Goal: Task Accomplishment & Management: Manage account settings

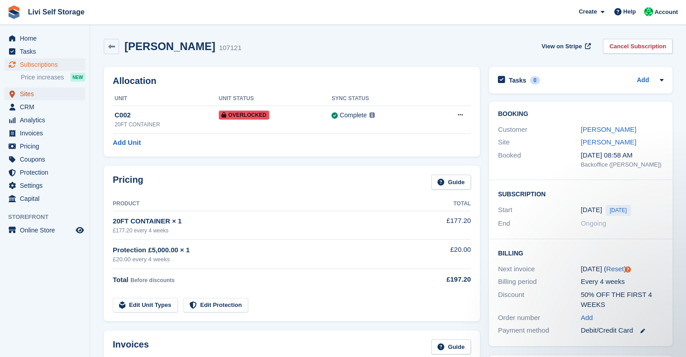
click at [27, 96] on span "Sites" at bounding box center [47, 94] width 54 height 13
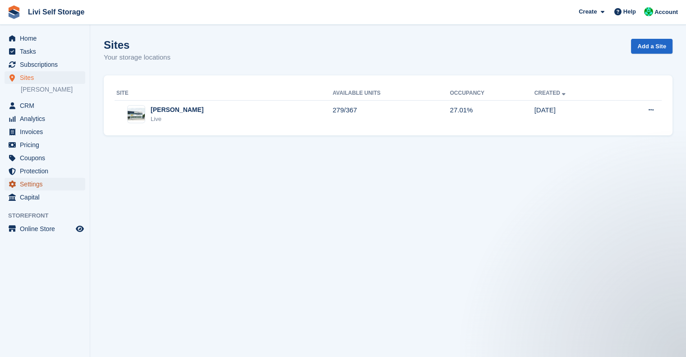
click at [21, 182] on span "Settings" at bounding box center [47, 184] width 54 height 13
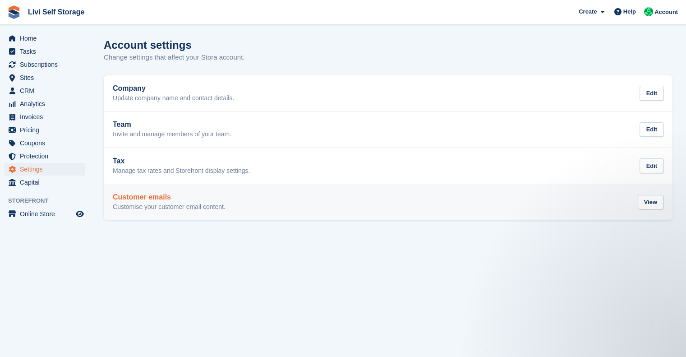
click at [180, 207] on p "Customise your customer email content." at bounding box center [169, 207] width 113 height 8
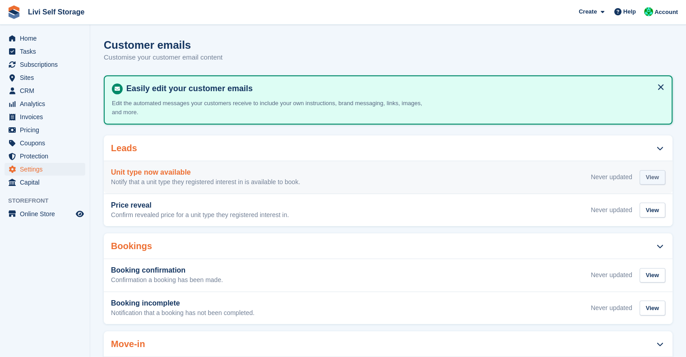
click at [652, 178] on div "View" at bounding box center [653, 177] width 26 height 15
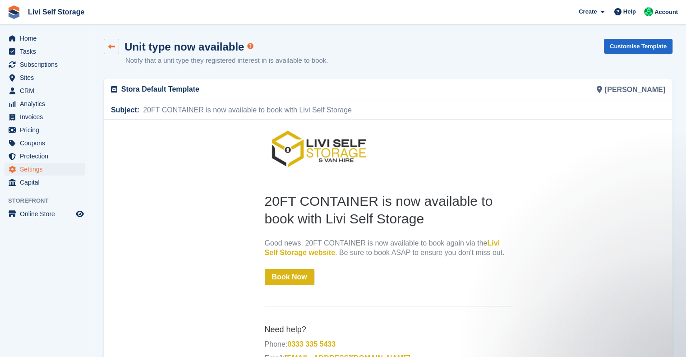
click at [106, 46] on link at bounding box center [111, 46] width 15 height 15
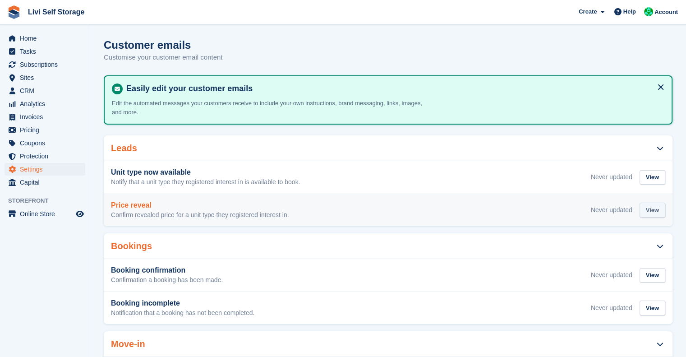
click at [647, 211] on div "View" at bounding box center [653, 210] width 26 height 15
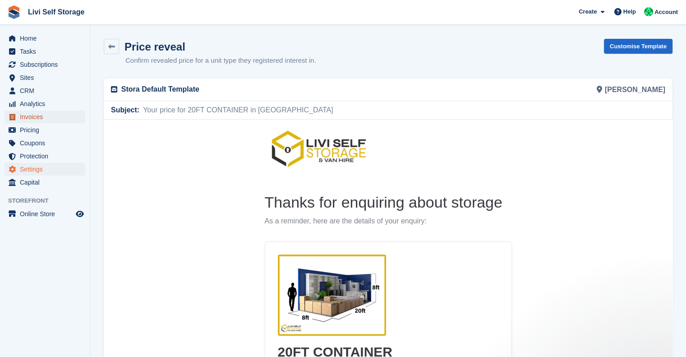
click at [34, 116] on span "Invoices" at bounding box center [47, 117] width 54 height 13
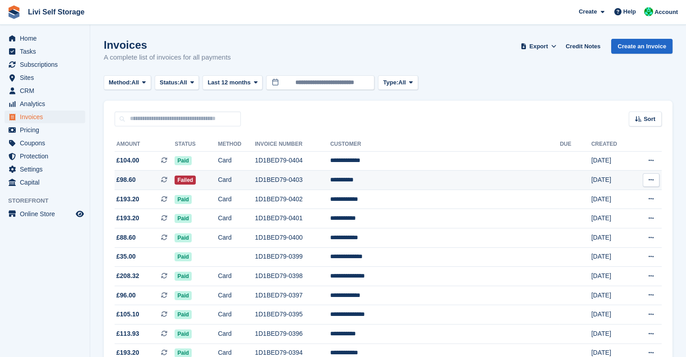
click at [330, 177] on td "1D1BED79-0403" at bounding box center [292, 180] width 75 height 19
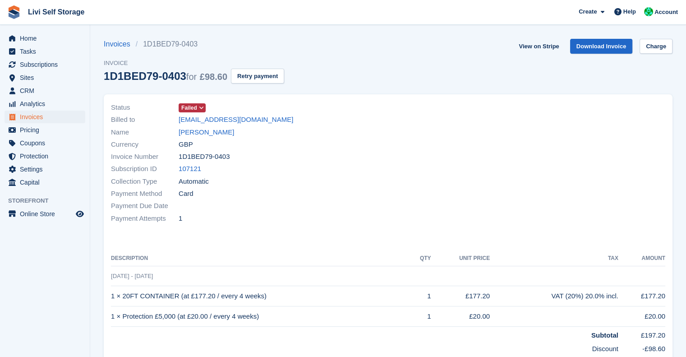
click at [194, 111] on span "Failed" at bounding box center [189, 108] width 16 height 8
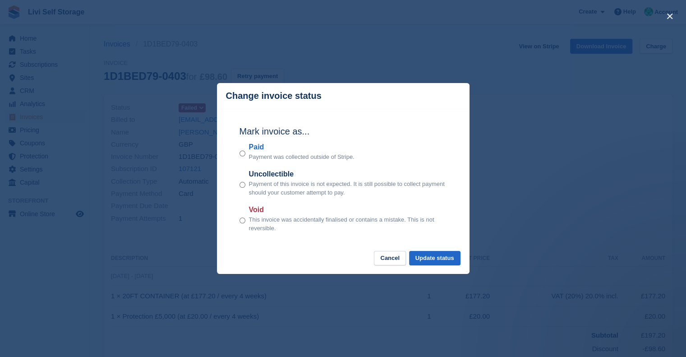
click at [522, 142] on div "close" at bounding box center [343, 178] width 686 height 357
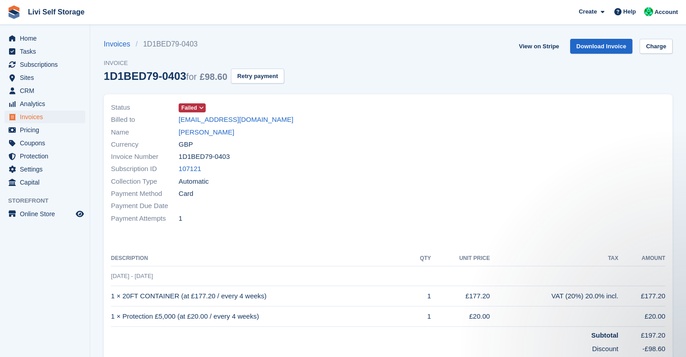
click at [199, 105] on icon at bounding box center [201, 107] width 5 height 5
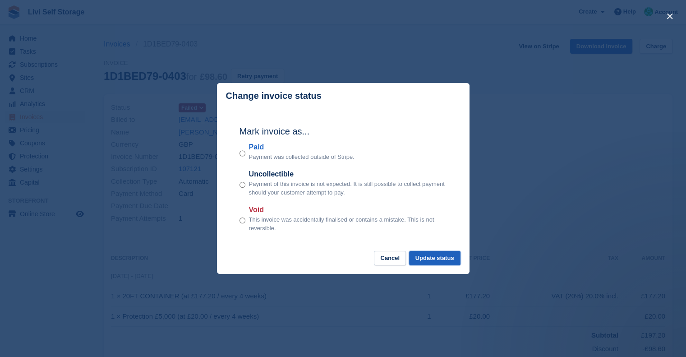
click at [442, 259] on button "Update status" at bounding box center [434, 258] width 51 height 15
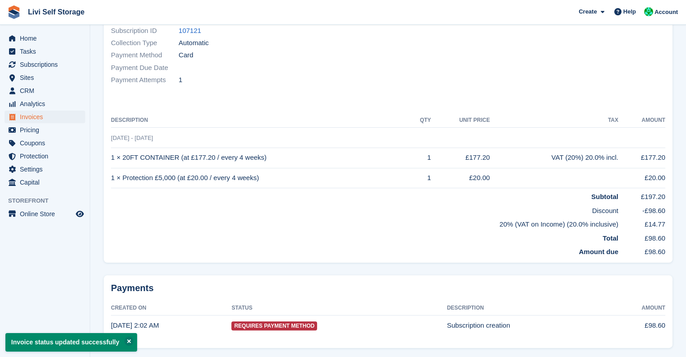
scroll to position [156, 0]
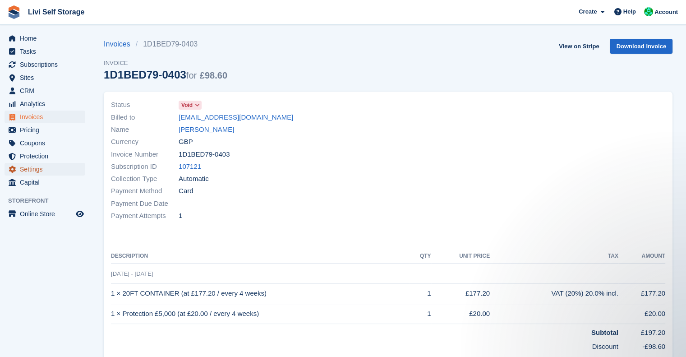
click at [35, 172] on span "Settings" at bounding box center [47, 169] width 54 height 13
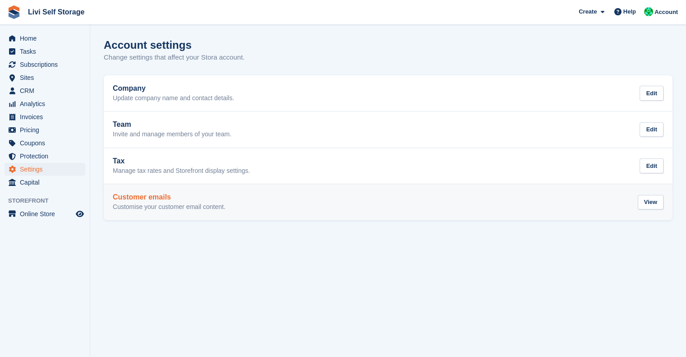
click at [155, 201] on h2 "Customer emails" at bounding box center [169, 197] width 113 height 8
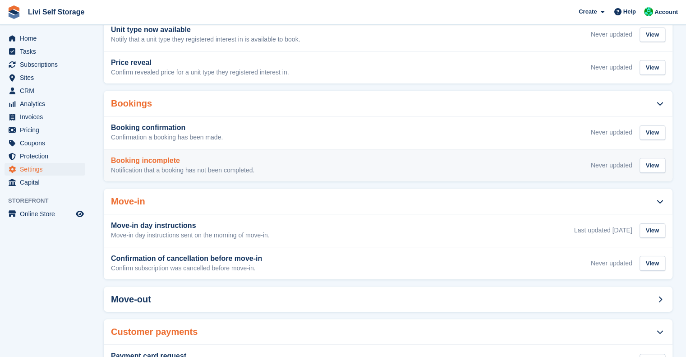
scroll to position [144, 0]
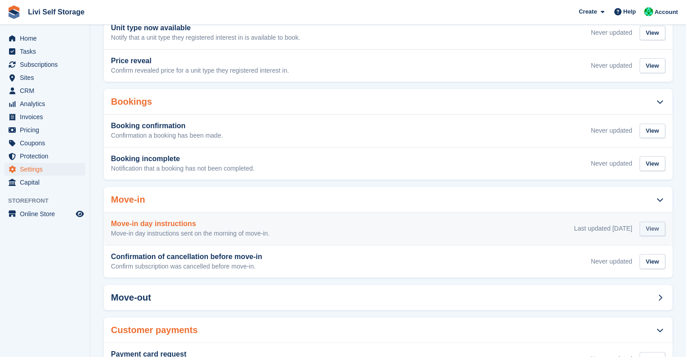
click at [649, 225] on div "View" at bounding box center [653, 229] width 26 height 15
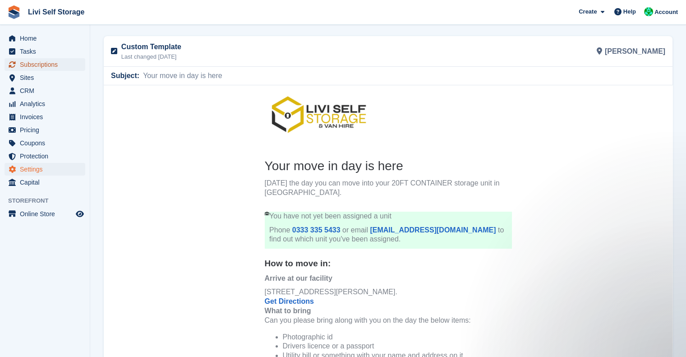
click at [37, 65] on span "Subscriptions" at bounding box center [47, 64] width 54 height 13
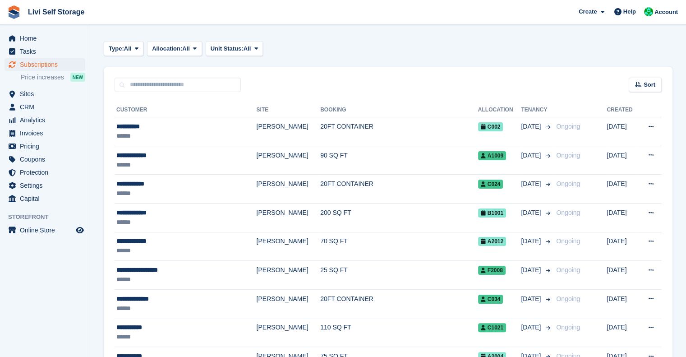
scroll to position [134, 0]
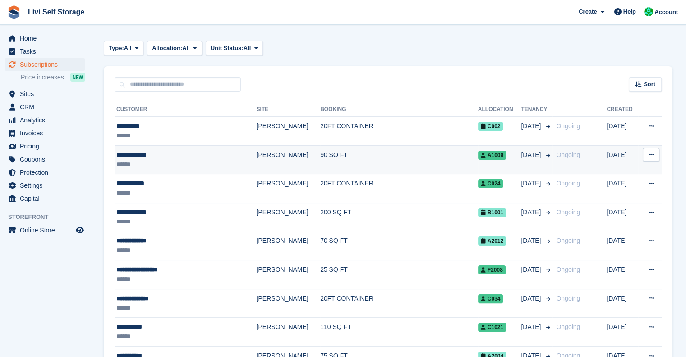
click at [146, 157] on div "**********" at bounding box center [173, 154] width 114 height 9
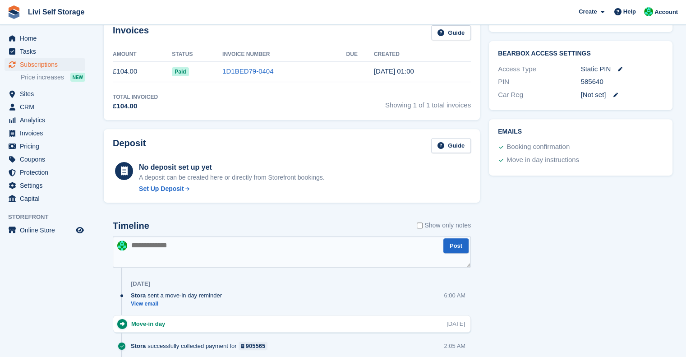
scroll to position [446, 0]
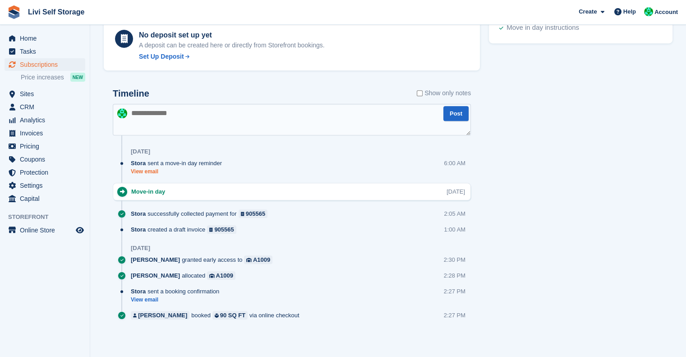
click at [155, 168] on link "View email" at bounding box center [179, 172] width 96 height 8
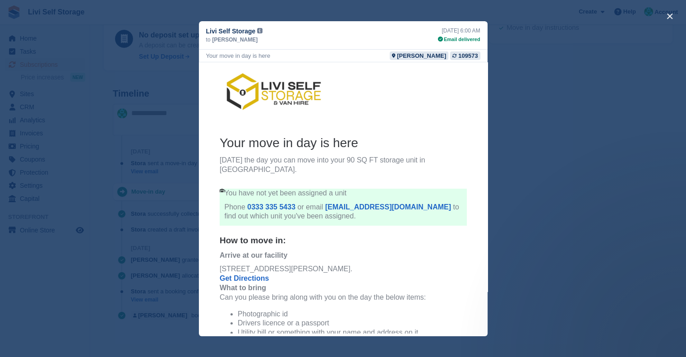
scroll to position [0, 0]
click at [556, 134] on div "close" at bounding box center [343, 178] width 686 height 357
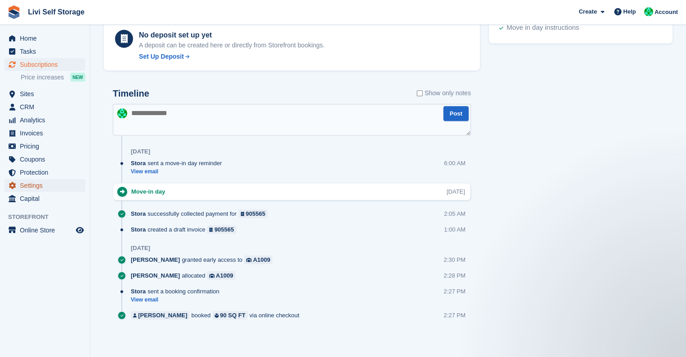
click at [31, 184] on span "Settings" at bounding box center [47, 185] width 54 height 13
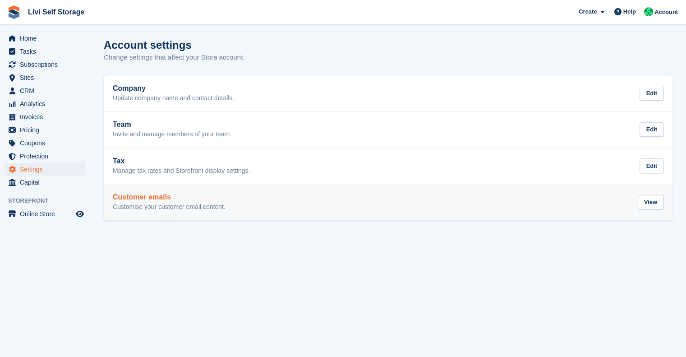
click at [142, 194] on h2 "Customer emails" at bounding box center [169, 197] width 113 height 8
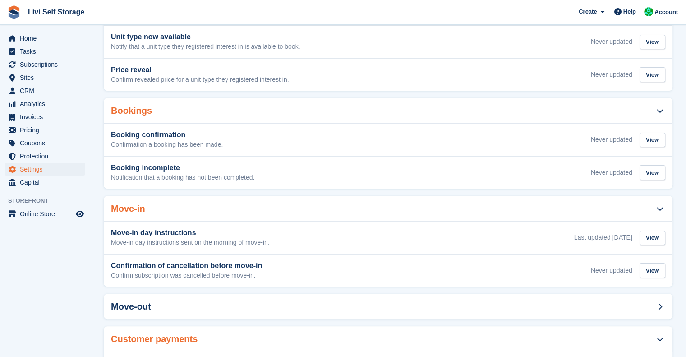
scroll to position [136, 0]
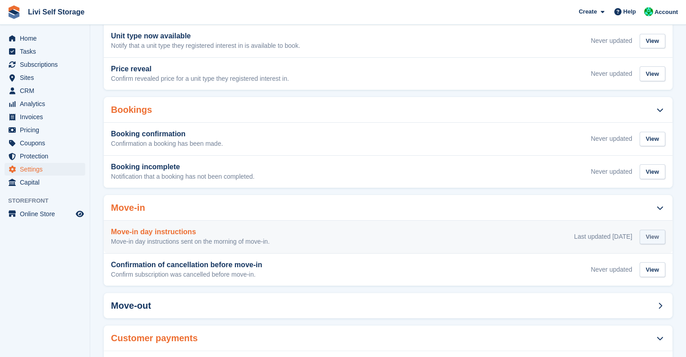
click at [652, 234] on div "View" at bounding box center [653, 237] width 26 height 15
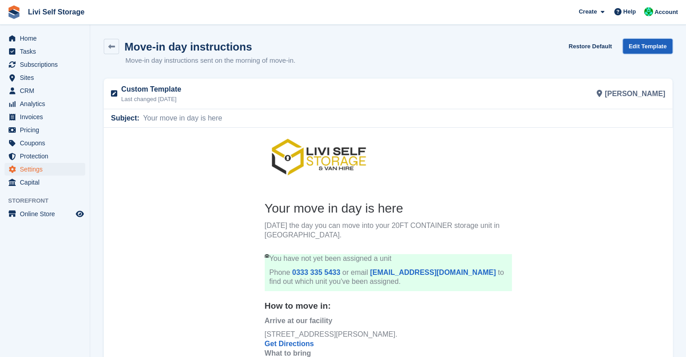
click at [650, 46] on link "Edit Template" at bounding box center [648, 46] width 50 height 15
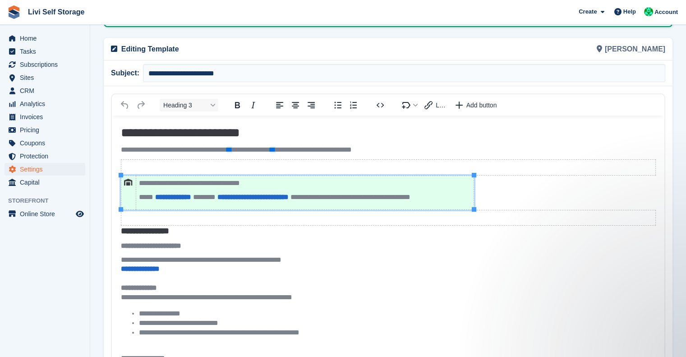
click at [153, 183] on p "**********" at bounding box center [305, 183] width 332 height 9
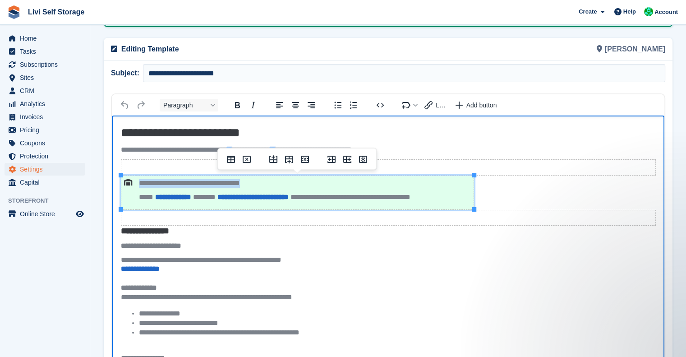
drag, startPoint x: 265, startPoint y: 183, endPoint x: 140, endPoint y: 185, distance: 125.5
click at [140, 185] on p "**********" at bounding box center [305, 183] width 332 height 9
click at [141, 195] on p "**********" at bounding box center [305, 197] width 332 height 9
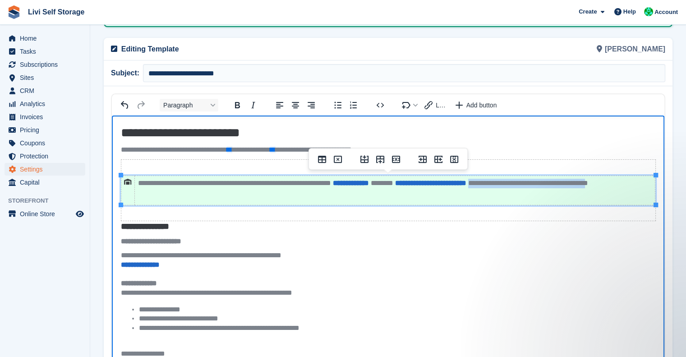
drag, startPoint x: 166, startPoint y: 195, endPoint x: 543, endPoint y: 184, distance: 377.8
click at [543, 184] on p "**********" at bounding box center [395, 188] width 514 height 19
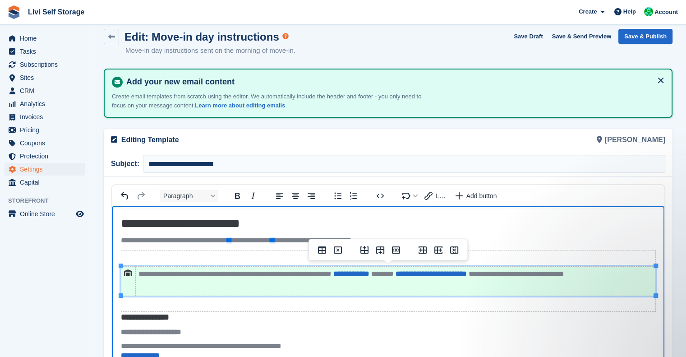
scroll to position [9, 0]
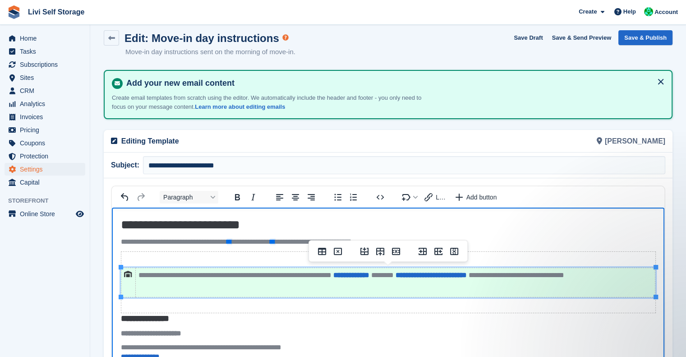
click at [327, 273] on p "**********" at bounding box center [396, 280] width 514 height 19
click at [335, 277] on p "**********" at bounding box center [395, 280] width 516 height 19
click at [650, 39] on button "Save & Publish" at bounding box center [646, 37] width 54 height 15
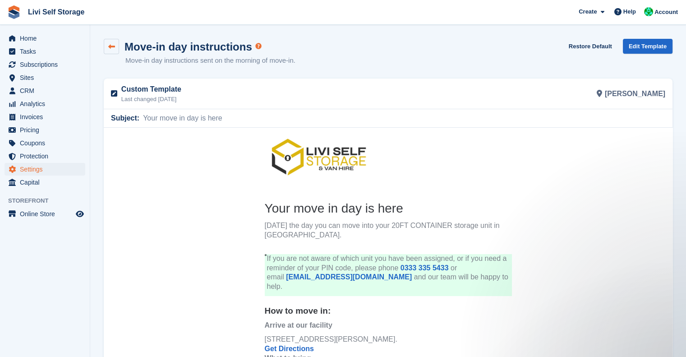
click at [114, 51] on link at bounding box center [111, 46] width 15 height 15
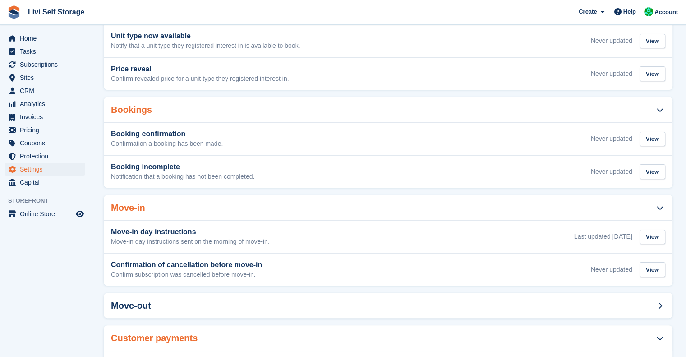
scroll to position [139, 0]
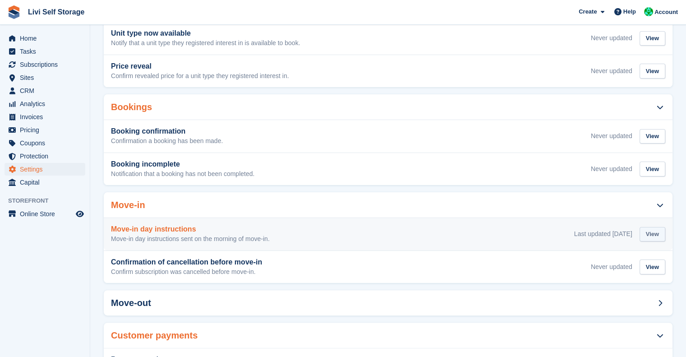
click at [652, 233] on div "View" at bounding box center [653, 234] width 26 height 15
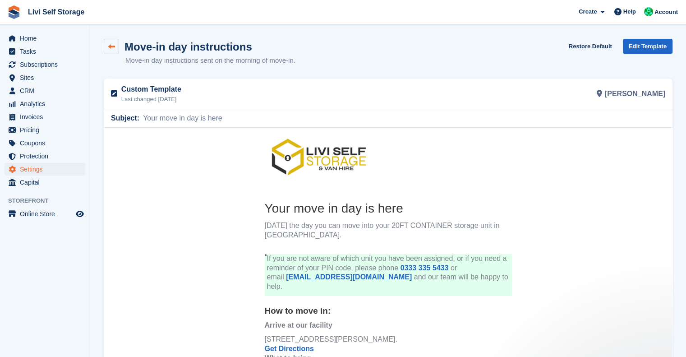
click at [111, 52] on link at bounding box center [111, 46] width 15 height 15
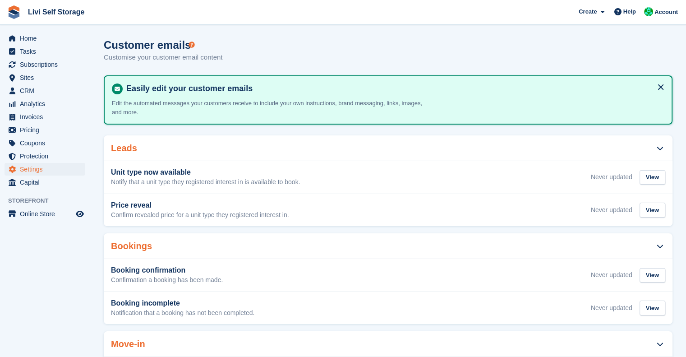
click at [661, 146] on icon at bounding box center [660, 148] width 7 height 7
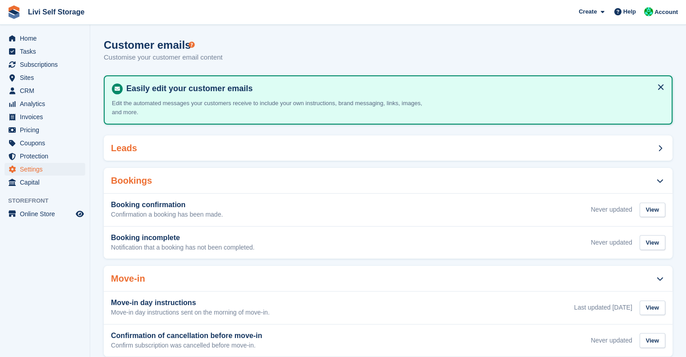
click at [661, 146] on icon at bounding box center [660, 148] width 4 height 7
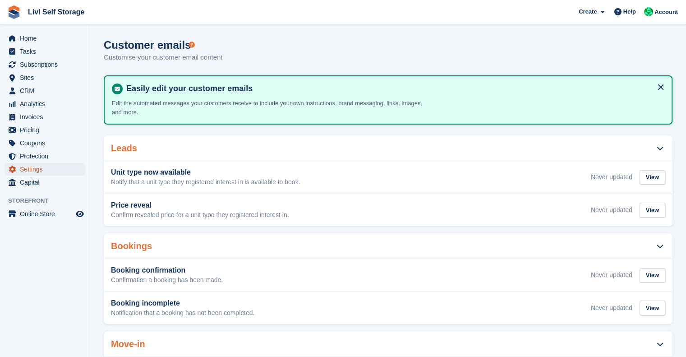
click at [29, 173] on span "Settings" at bounding box center [47, 169] width 54 height 13
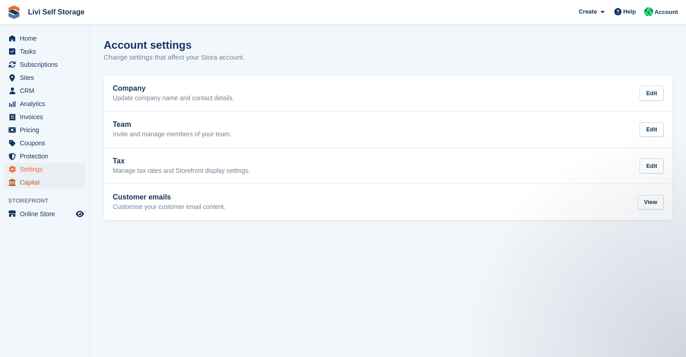
click at [35, 180] on span "Capital" at bounding box center [47, 182] width 54 height 13
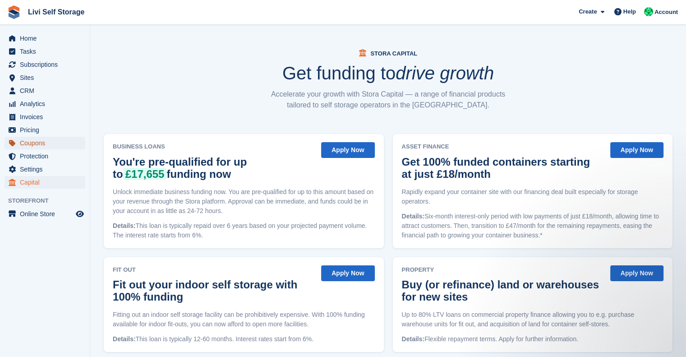
click at [40, 140] on span "Coupons" at bounding box center [47, 143] width 54 height 13
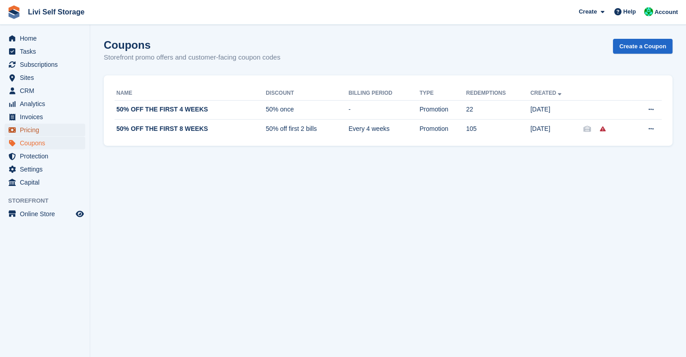
click at [34, 128] on span "Pricing" at bounding box center [47, 130] width 54 height 13
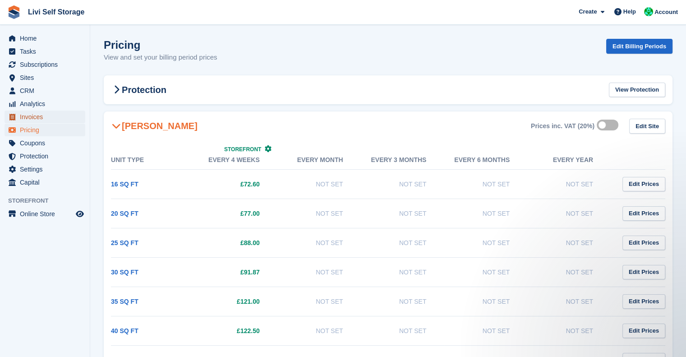
click at [20, 119] on span "Invoices" at bounding box center [47, 117] width 54 height 13
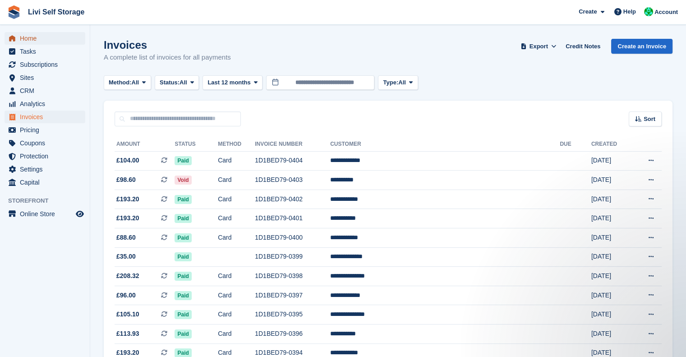
click at [29, 39] on span "Home" at bounding box center [47, 38] width 54 height 13
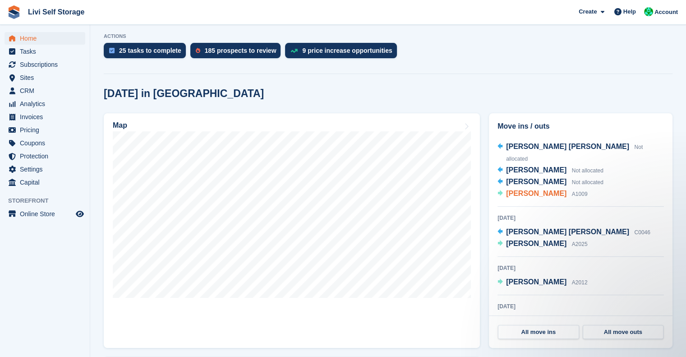
scroll to position [5, 0]
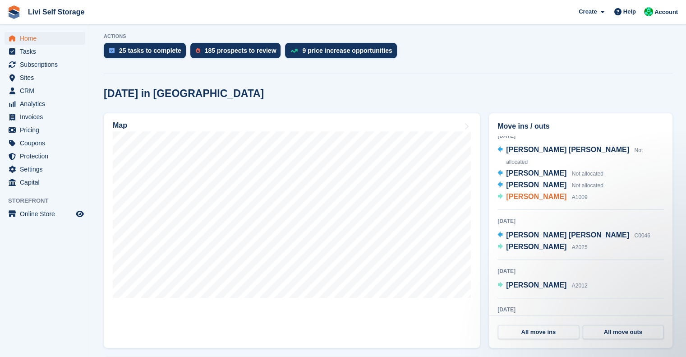
click at [513, 193] on span "[PERSON_NAME]" at bounding box center [536, 197] width 60 height 8
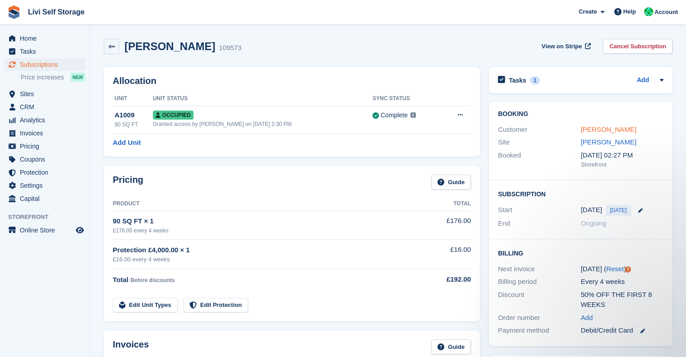
click at [585, 128] on link "[PERSON_NAME]" at bounding box center [608, 129] width 55 height 8
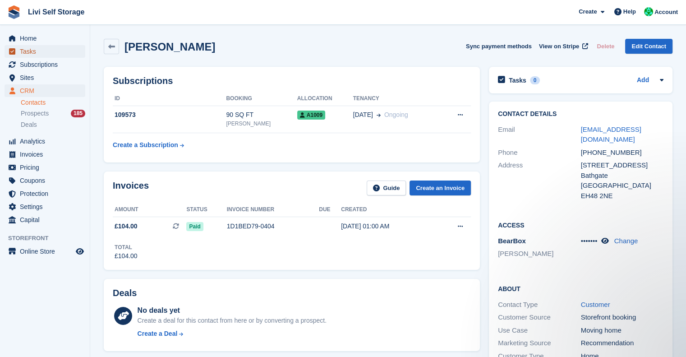
click at [26, 57] on span "Tasks" at bounding box center [47, 51] width 54 height 13
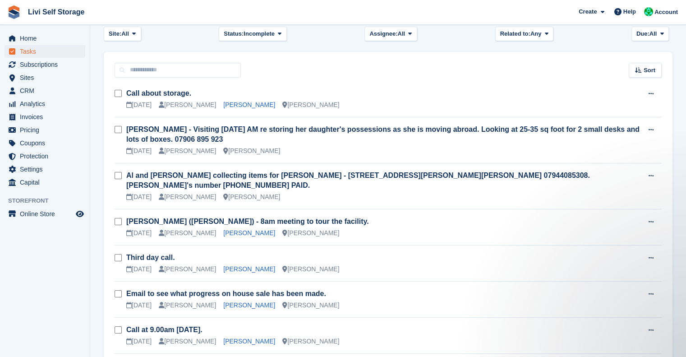
scroll to position [48, 0]
